Goal: Task Accomplishment & Management: Complete application form

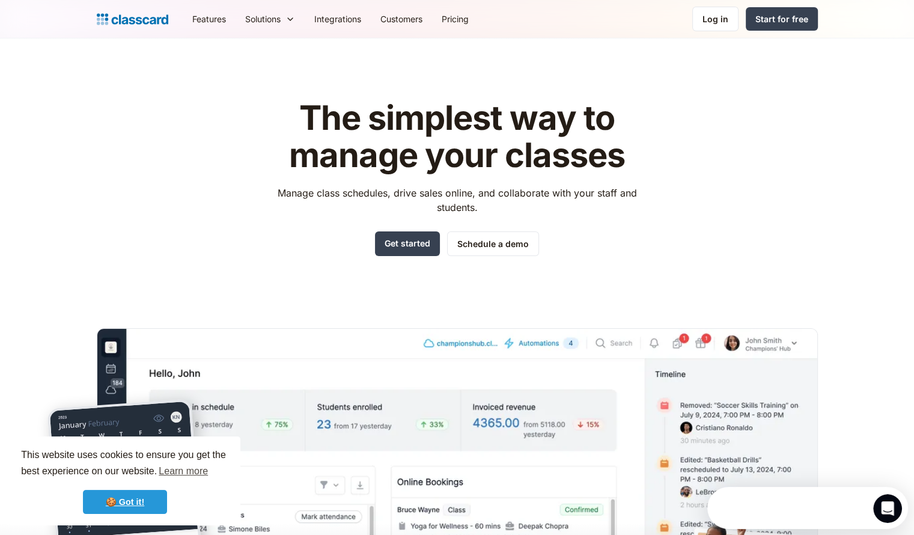
click at [98, 502] on link "🍪 Got it!" at bounding box center [125, 502] width 84 height 24
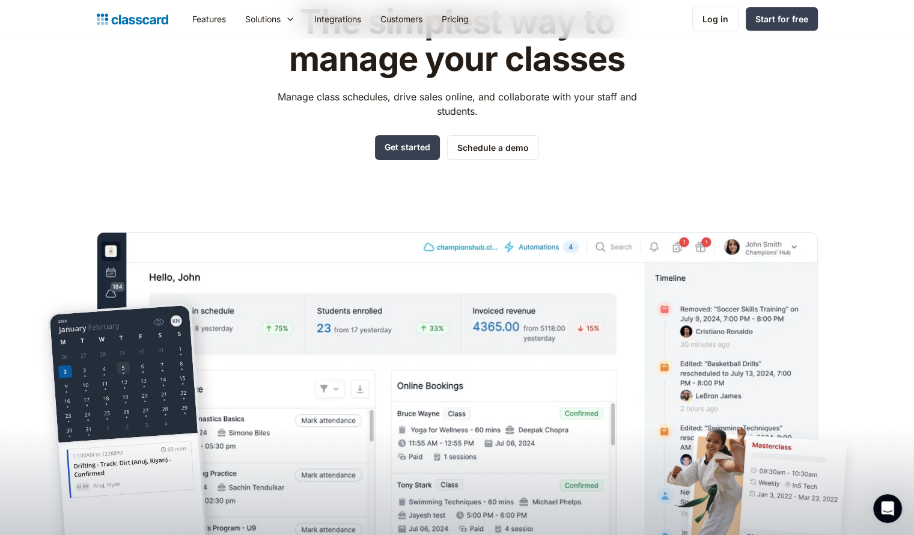
scroll to position [120, 0]
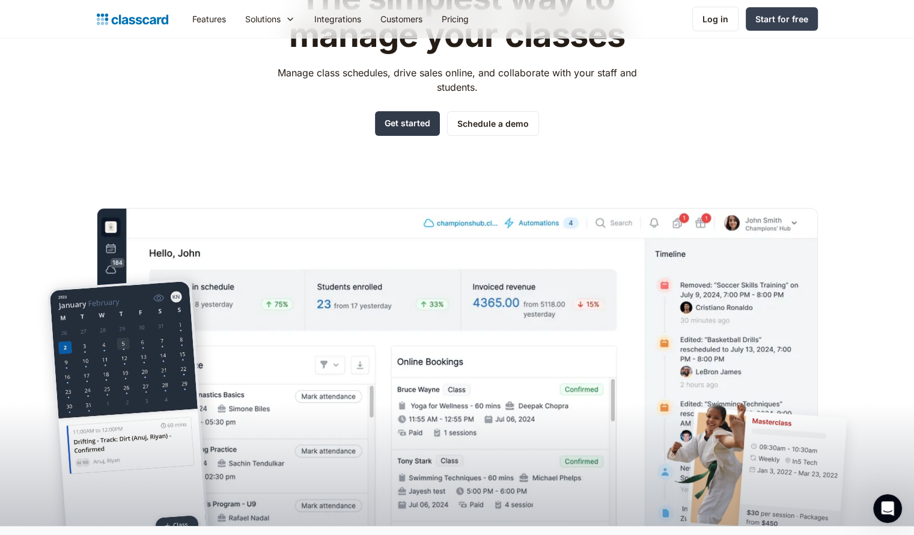
click at [404, 128] on link "Get started" at bounding box center [407, 123] width 65 height 25
